Goal: Task Accomplishment & Management: Complete application form

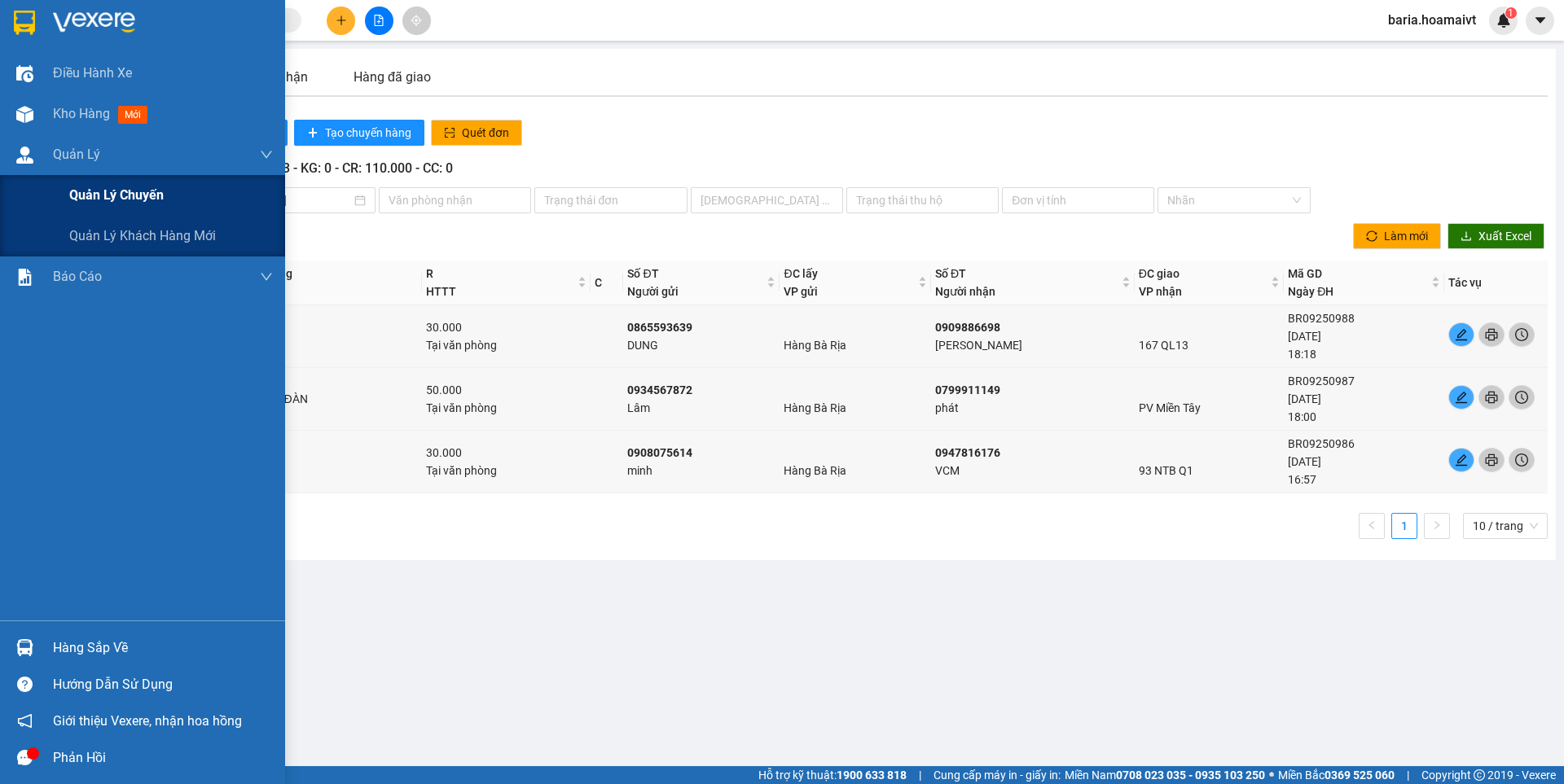
click at [94, 196] on span "Quản lý chuyến" at bounding box center [116, 194] width 94 height 20
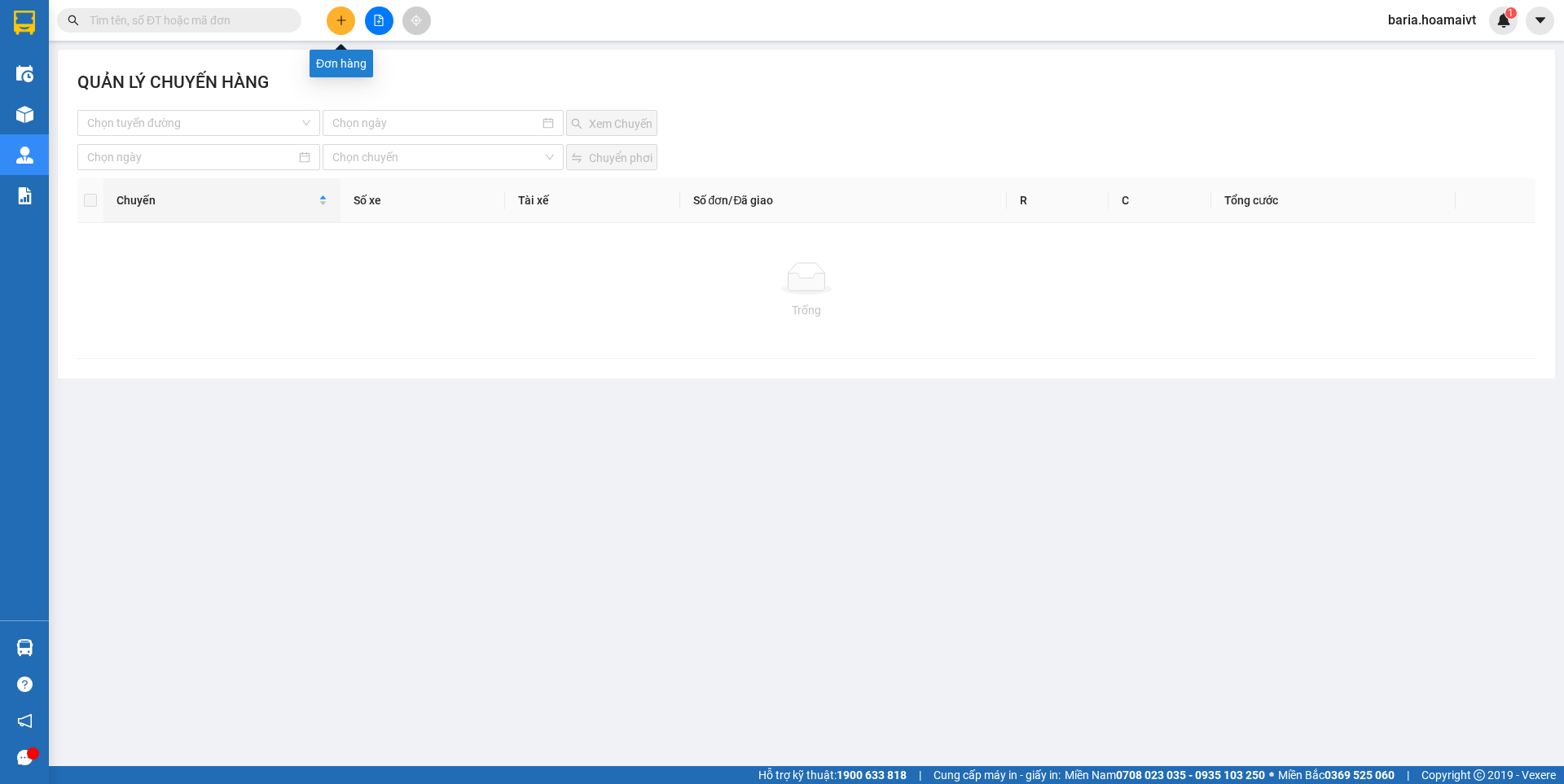
click at [334, 18] on button at bounding box center [341, 21] width 29 height 29
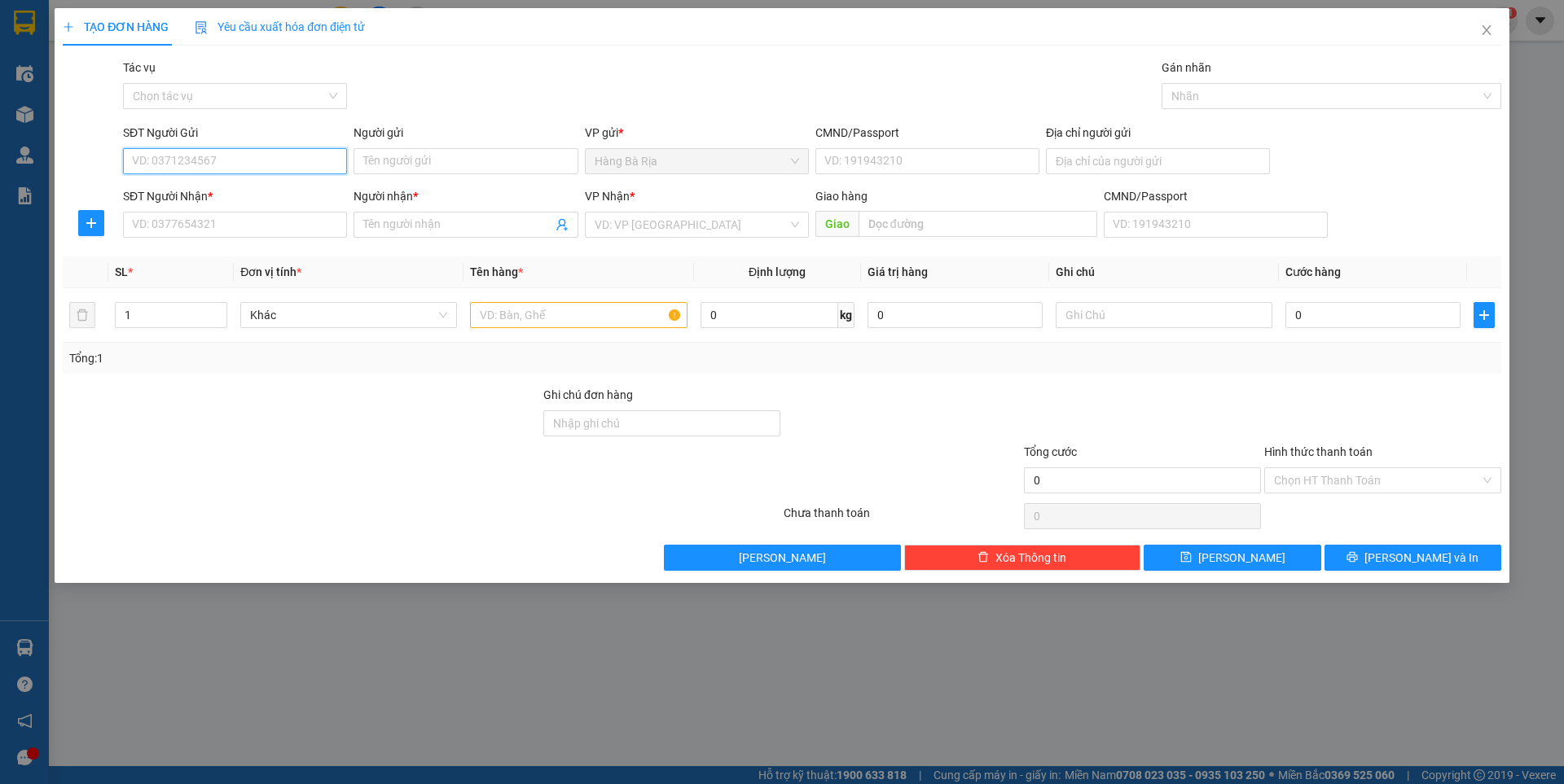
click at [245, 154] on input "SĐT Người Gửi" at bounding box center [234, 161] width 224 height 26
type input "0938590836"
click at [461, 172] on input "Người gửi" at bounding box center [465, 161] width 224 height 26
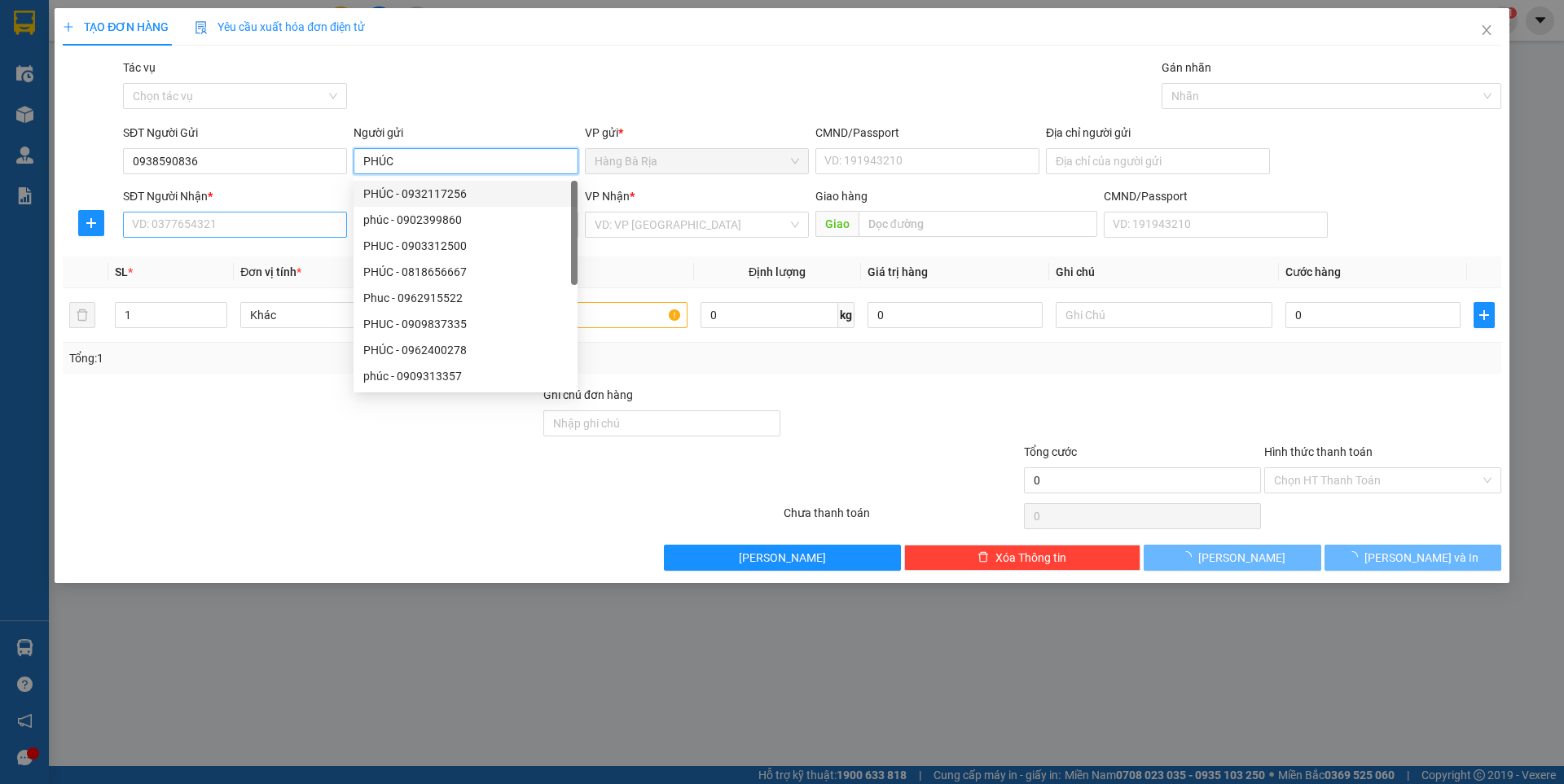
type input "PHÚC"
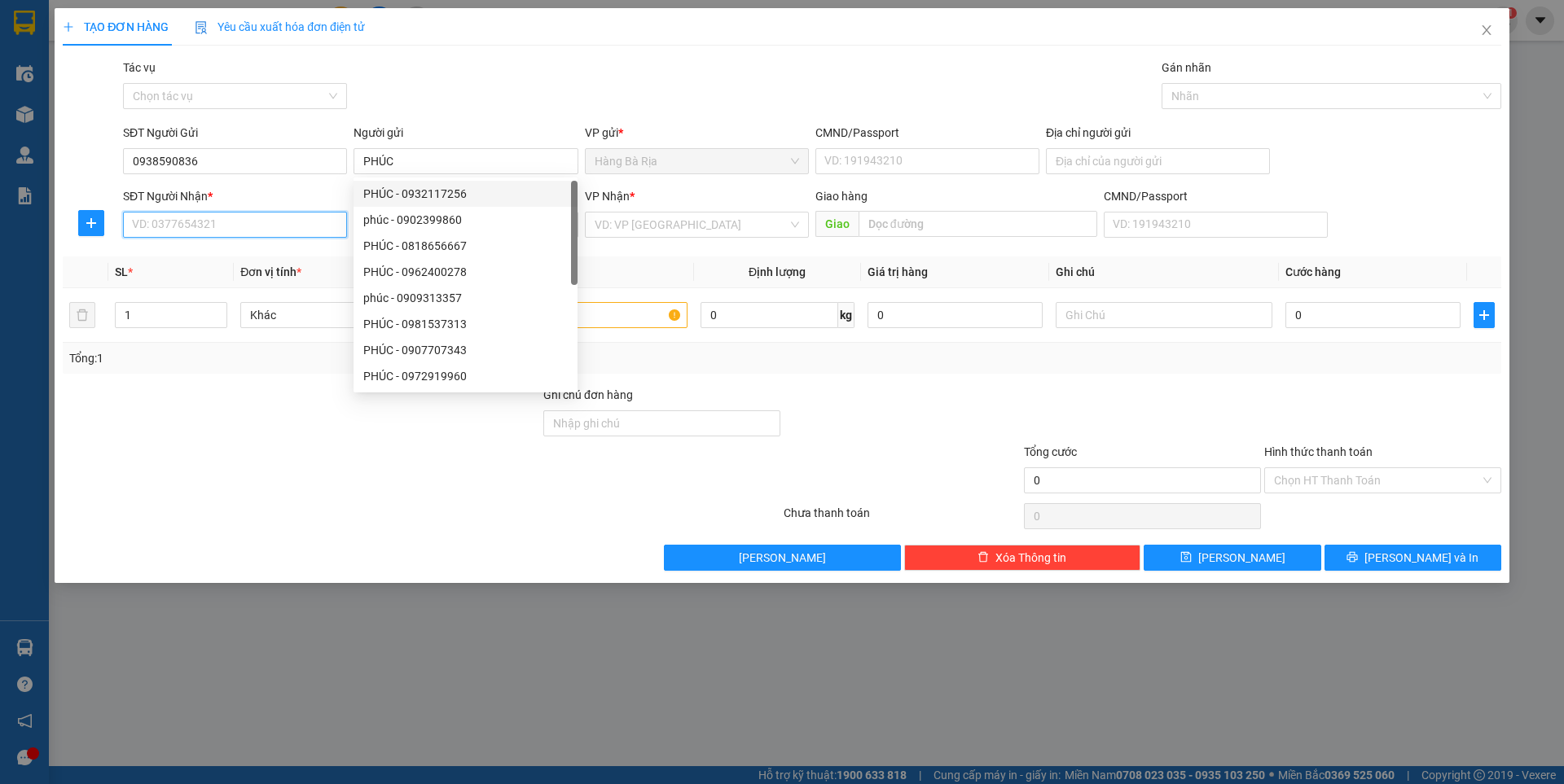
click at [234, 219] on input "SĐT Người Nhận *" at bounding box center [234, 224] width 224 height 26
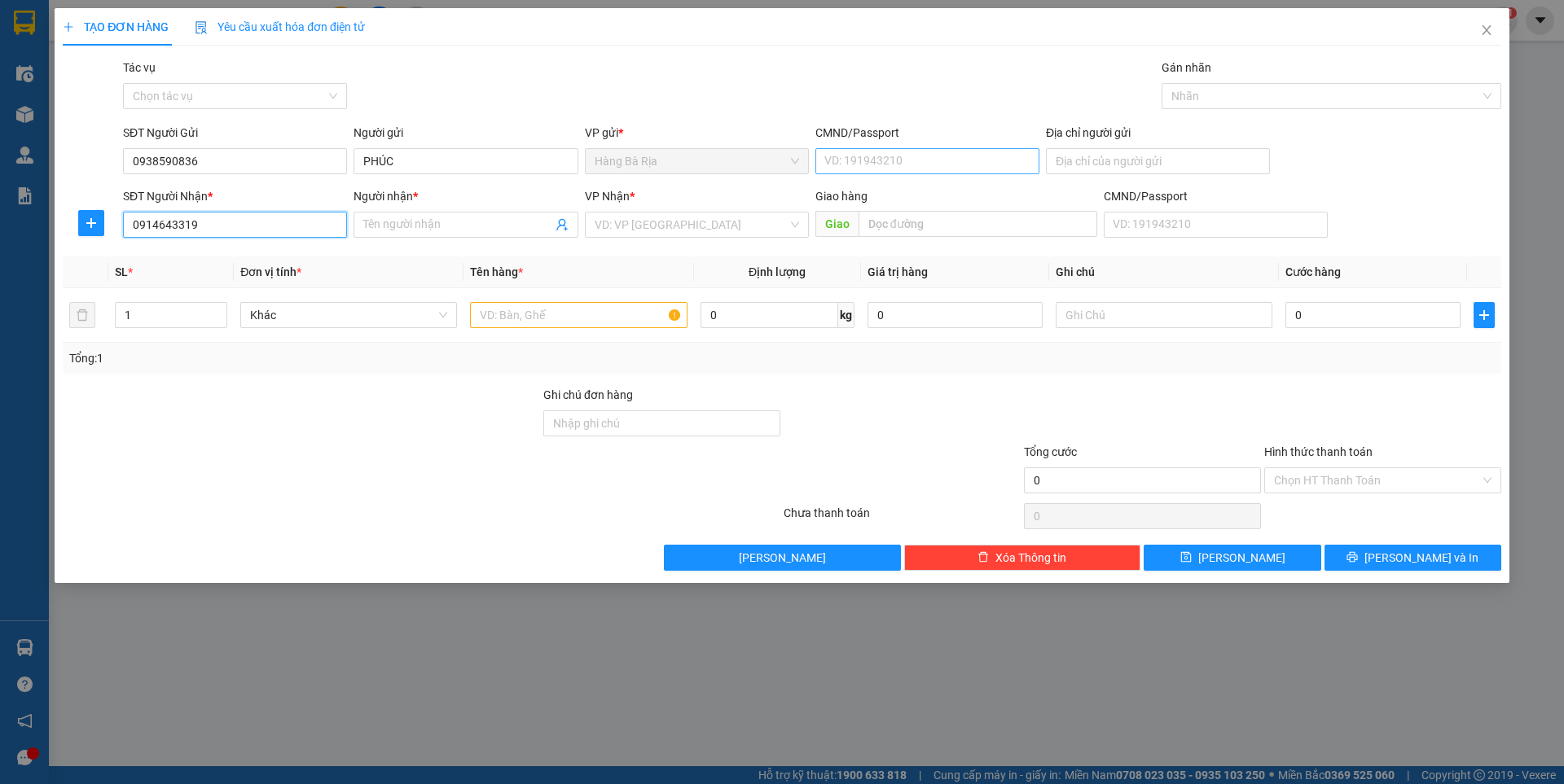
type input "0914643319"
click at [911, 166] on input "CMND/Passport" at bounding box center [927, 161] width 224 height 26
click at [465, 226] on input "Người nhận *" at bounding box center [458, 225] width 188 height 18
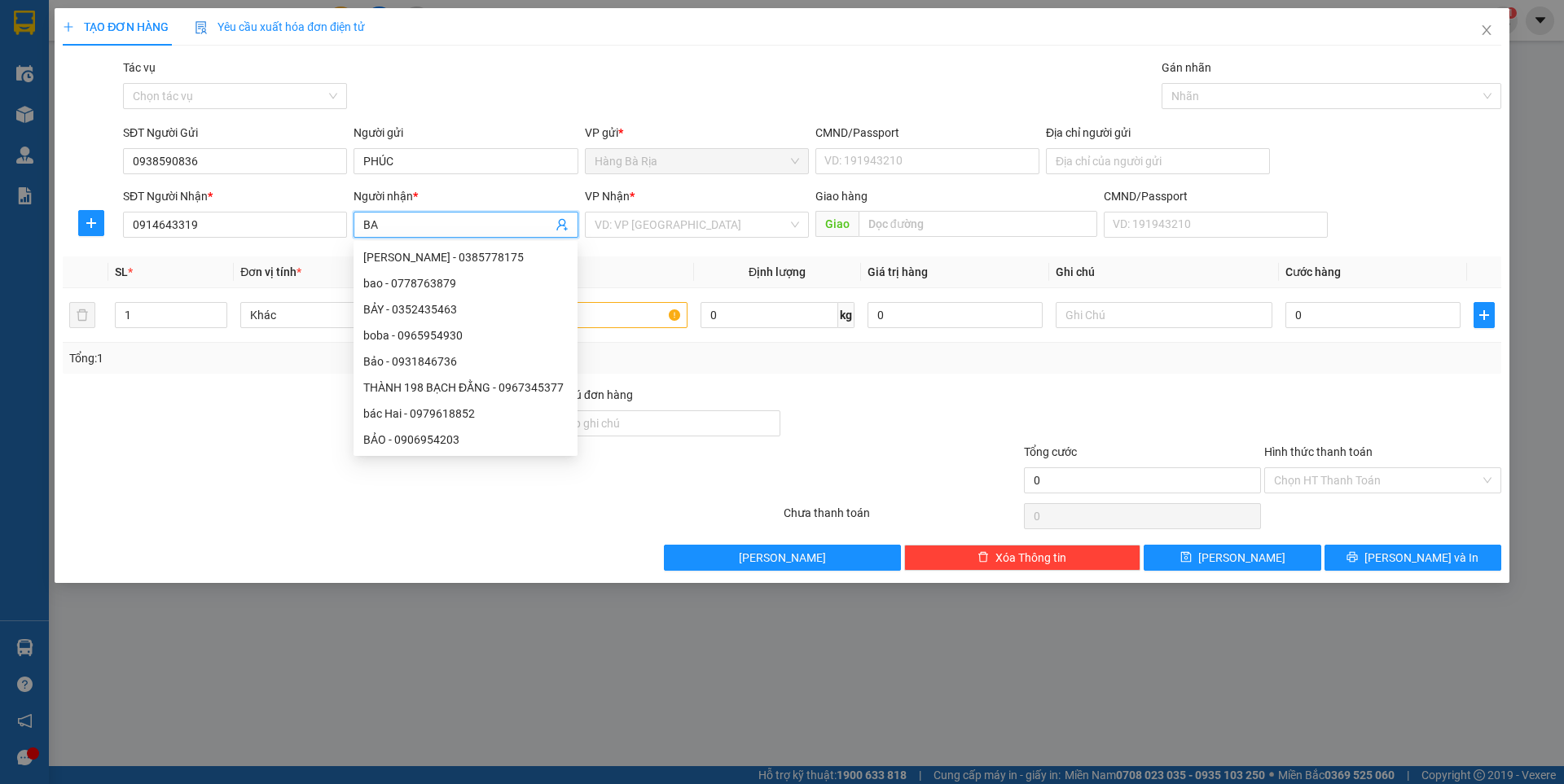
type input "B"
type input "LINH"
click at [703, 217] on input "search" at bounding box center [691, 225] width 193 height 25
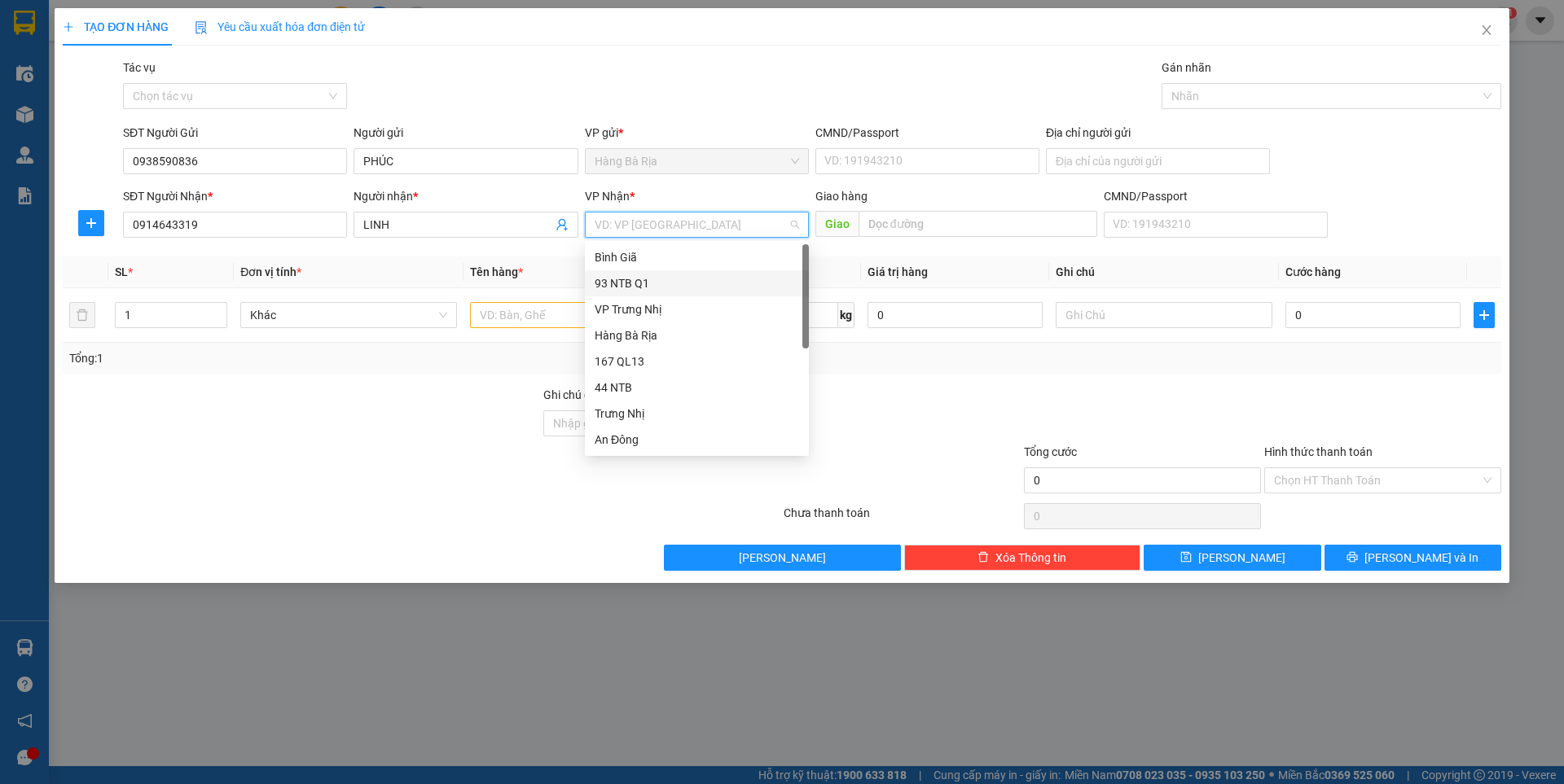
click at [641, 284] on div "93 NTB Q1" at bounding box center [697, 283] width 205 height 18
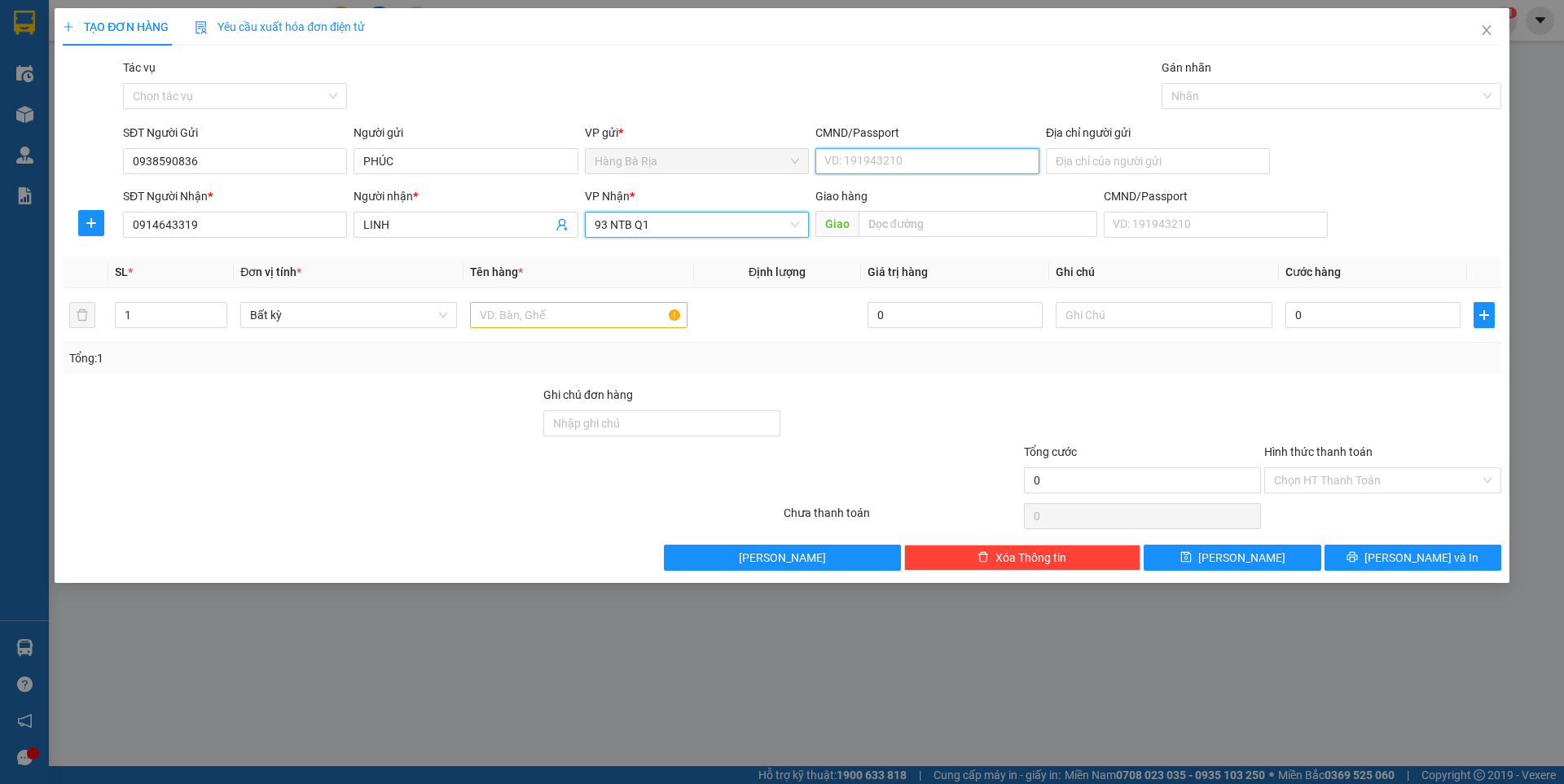
click at [911, 166] on input "CMND/Passport" at bounding box center [927, 161] width 224 height 26
type input "079081031590"
click at [573, 322] on input "text" at bounding box center [579, 314] width 217 height 26
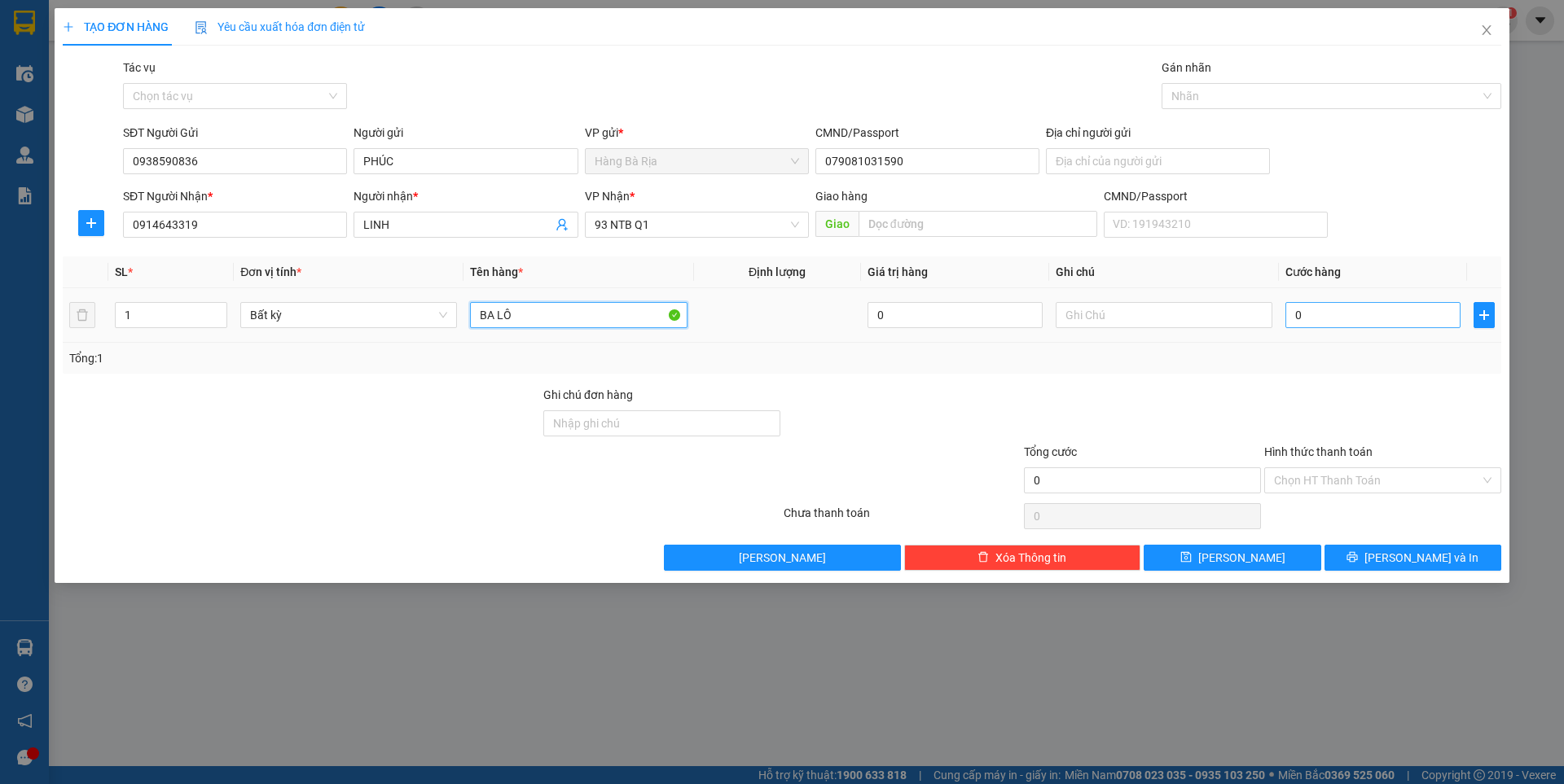
type input "BA LÔ"
click at [1418, 318] on input "0" at bounding box center [1373, 314] width 175 height 26
type input "3"
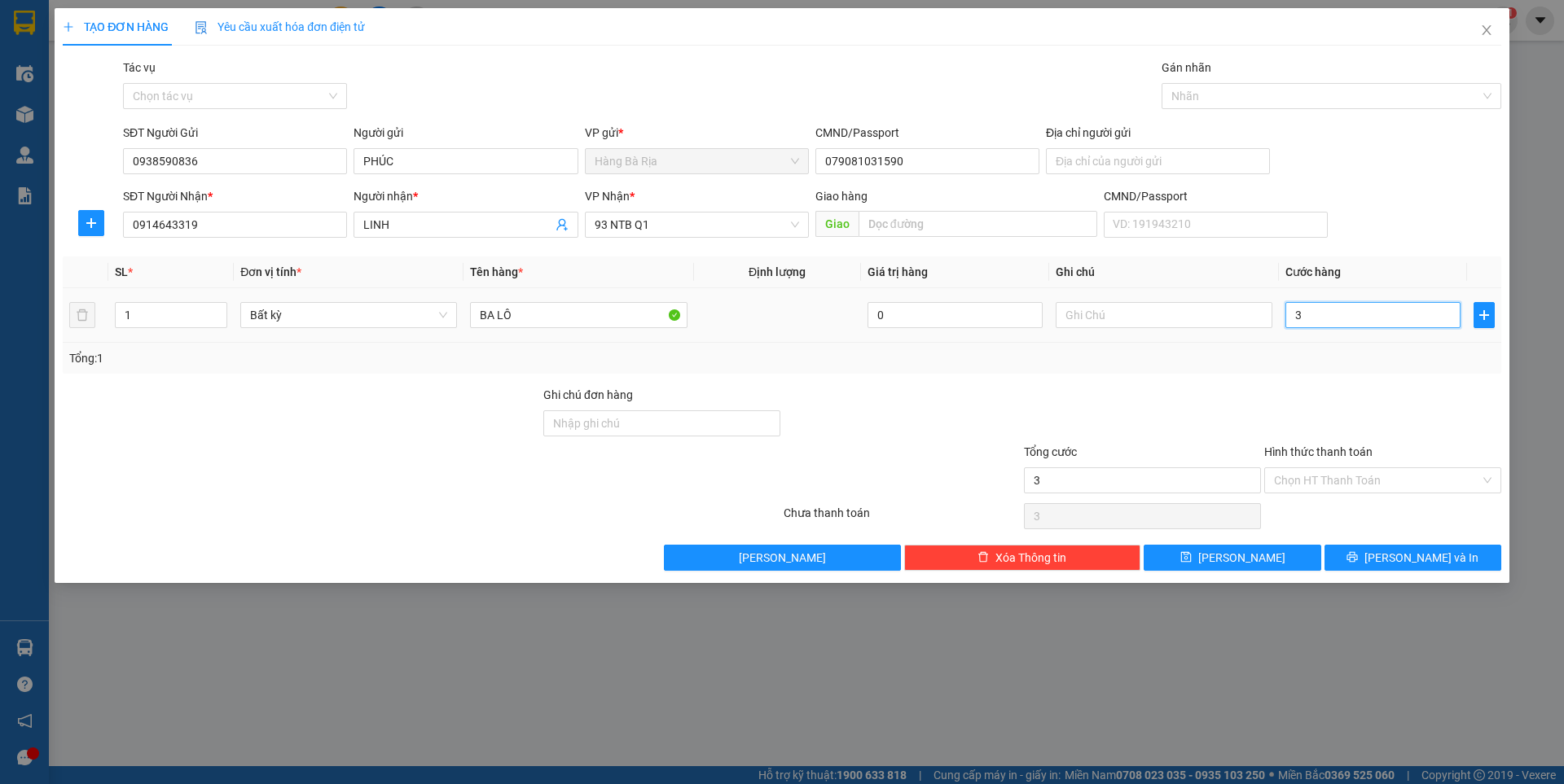
type input "0"
click at [545, 322] on input "BA LÔ" at bounding box center [579, 314] width 217 height 26
type input "BA LÔ LAPTOP"
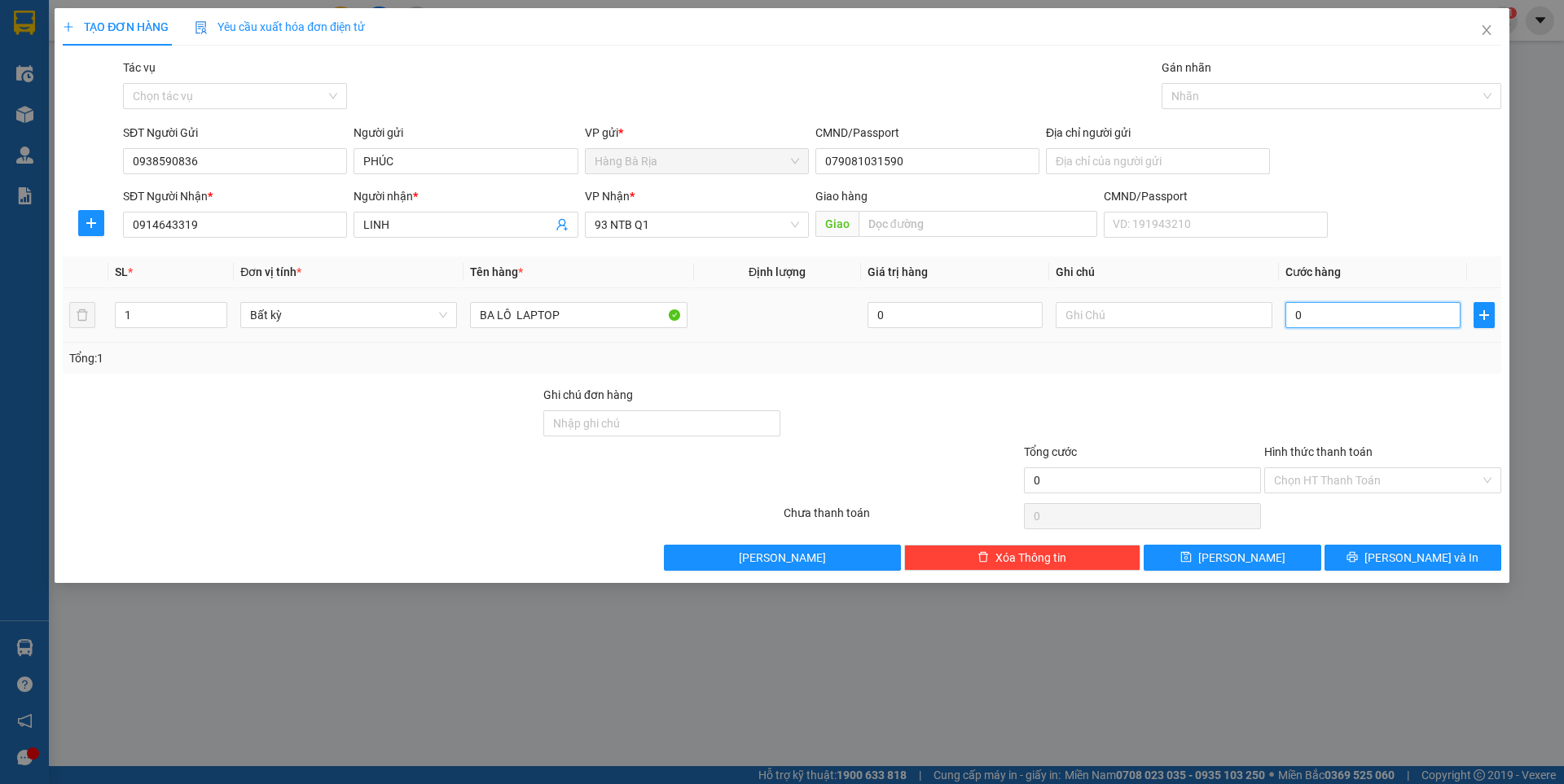
click at [1342, 320] on input "0" at bounding box center [1373, 314] width 175 height 26
type input "4"
type input "40"
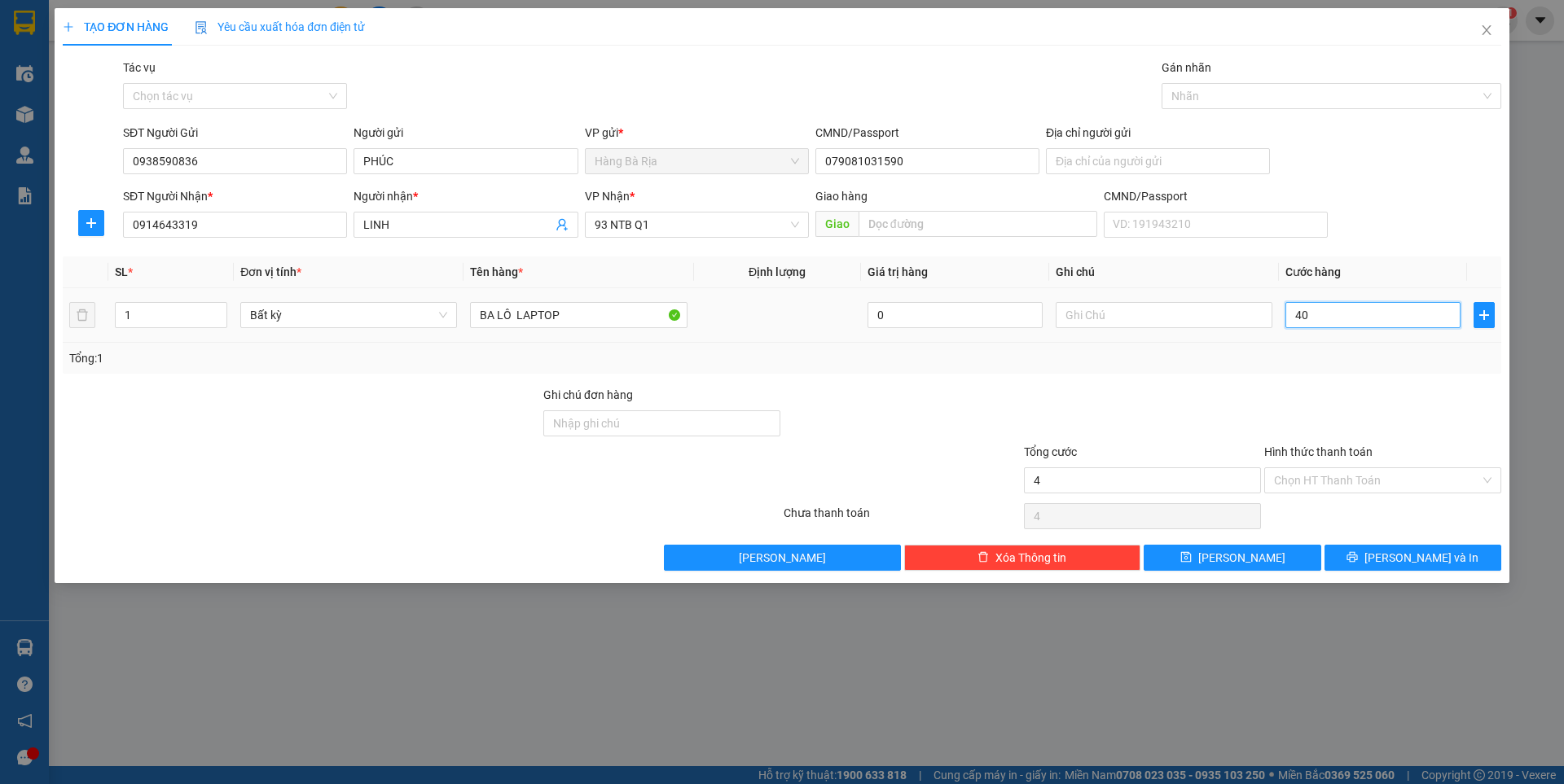
type input "40"
click at [1396, 471] on input "Hình thức thanh toán" at bounding box center [1376, 480] width 207 height 25
type input "40.000"
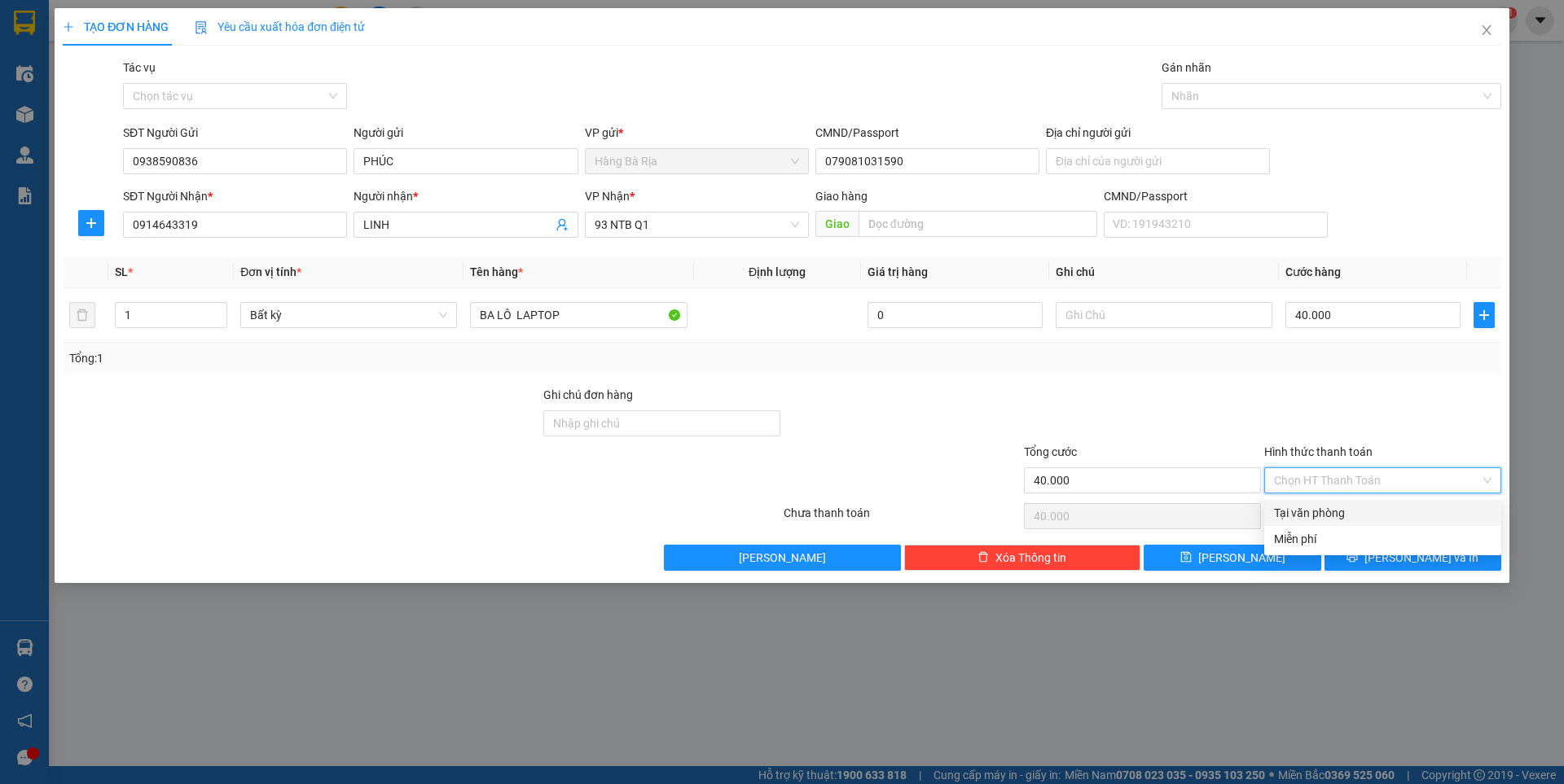
click at [1327, 512] on div "Tại văn phòng" at bounding box center [1382, 513] width 217 height 18
type input "0"
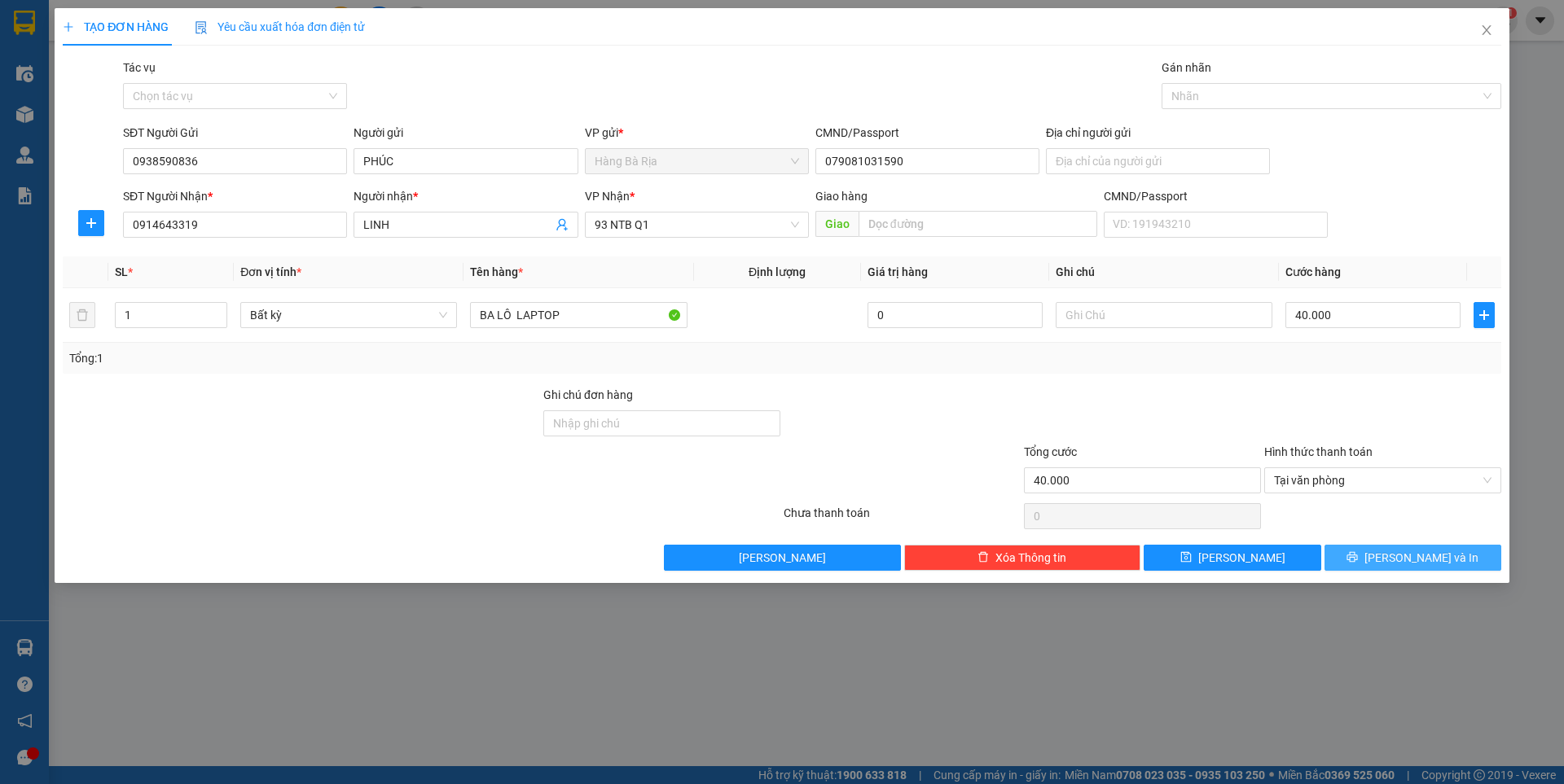
click at [1430, 561] on span "[PERSON_NAME] và In" at bounding box center [1421, 558] width 114 height 18
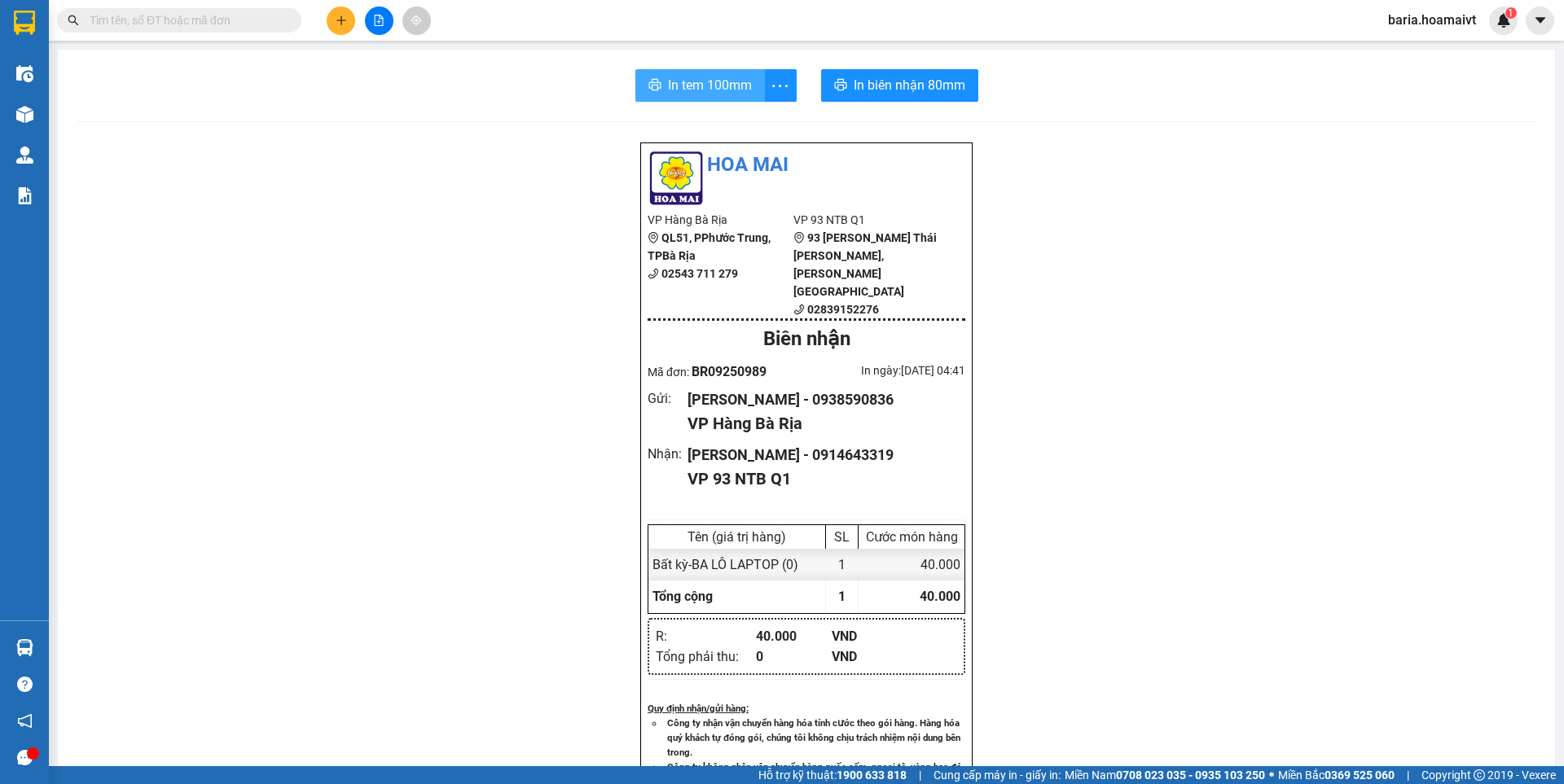
click at [742, 80] on span "In tem 100mm" at bounding box center [710, 85] width 84 height 20
click at [920, 84] on span "In biên nhận 80mm" at bounding box center [909, 85] width 111 height 20
click at [718, 88] on span "In tem 100mm" at bounding box center [710, 85] width 84 height 20
